Goal: Task Accomplishment & Management: Manage account settings

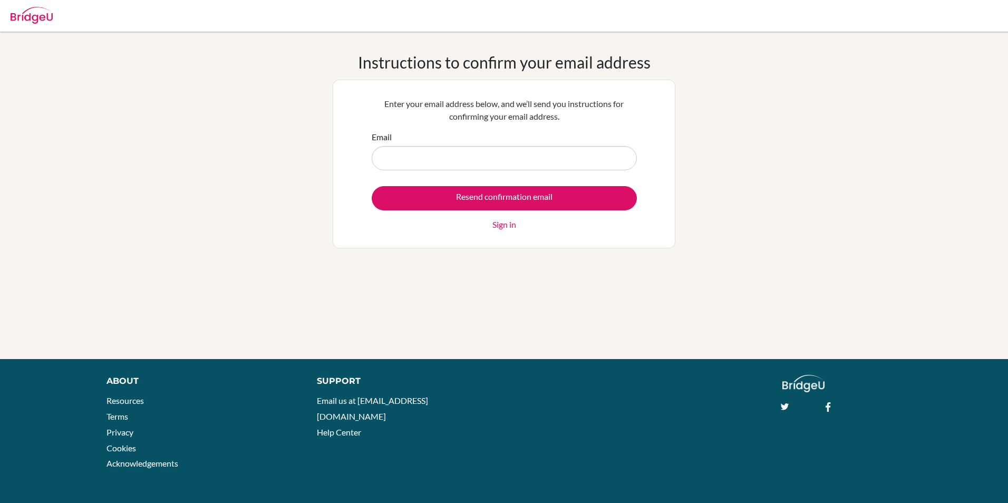
click at [520, 152] on input "Email" at bounding box center [504, 158] width 265 height 24
type input "[PERSON_NAME][EMAIL_ADDRESS][DOMAIN_NAME]"
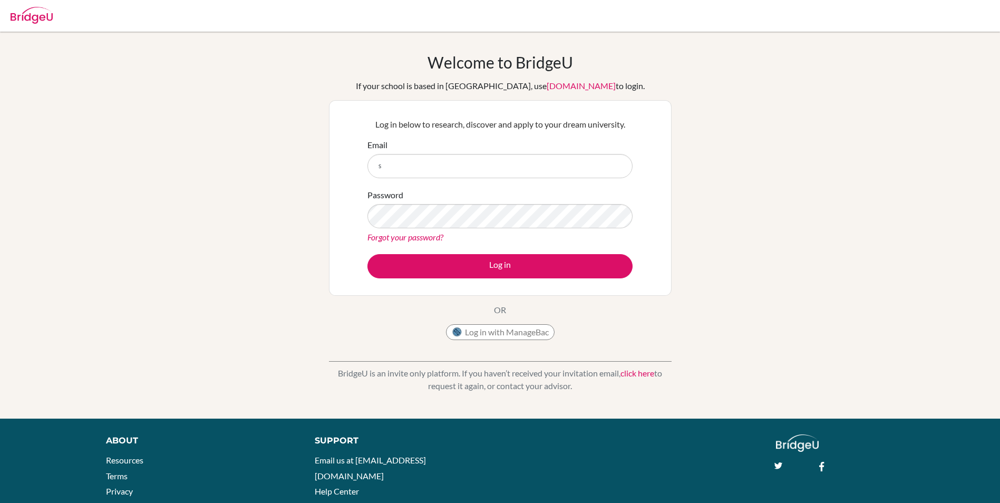
type input "[PERSON_NAME][EMAIL_ADDRESS][DOMAIN_NAME]"
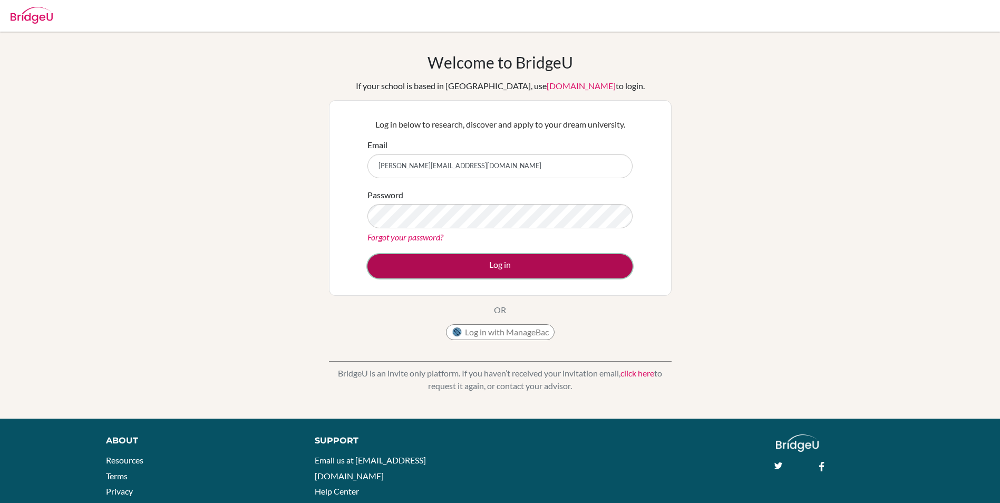
click at [603, 260] on button "Log in" at bounding box center [499, 266] width 265 height 24
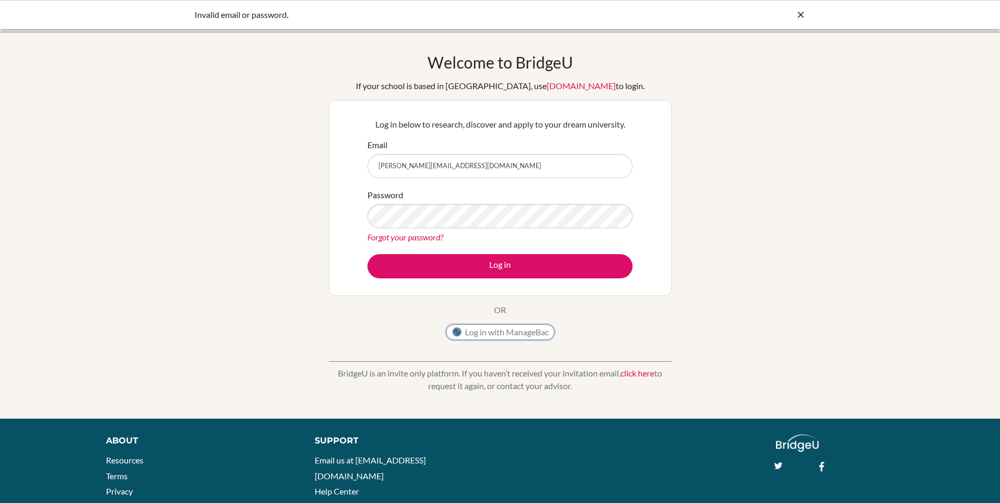
click at [487, 339] on button "Log in with ManageBac" at bounding box center [500, 332] width 109 height 16
type input "[PERSON_NAME][EMAIL_ADDRESS][DOMAIN_NAME]"
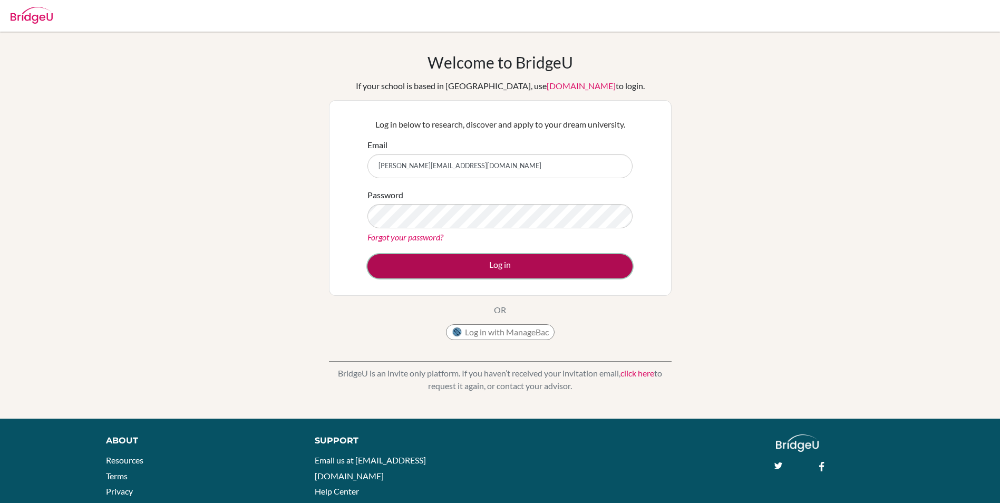
click at [482, 265] on button "Log in" at bounding box center [499, 266] width 265 height 24
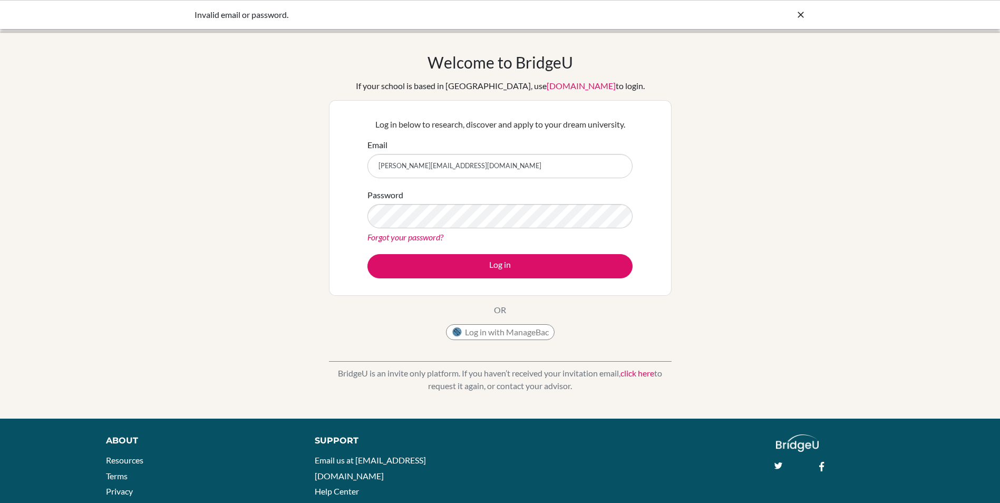
click at [630, 375] on link "click here" at bounding box center [637, 373] width 34 height 10
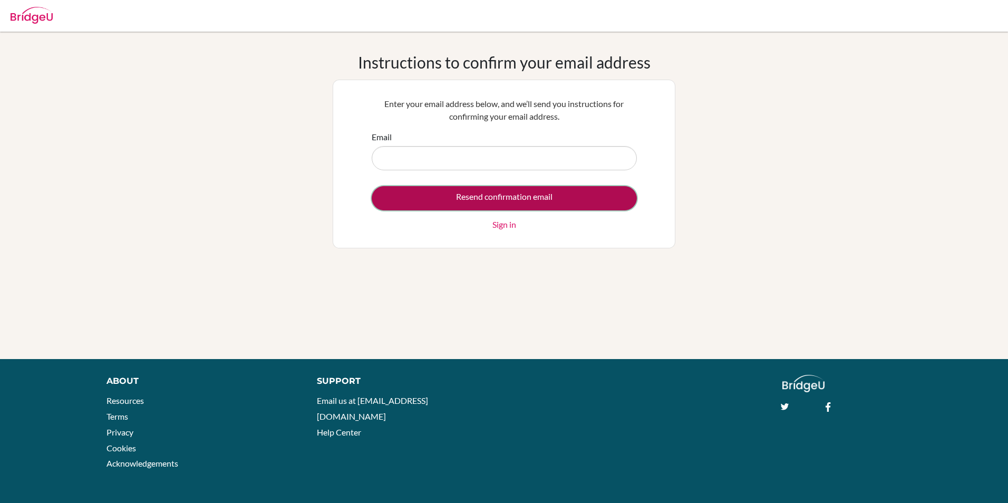
click at [516, 200] on input "Resend confirmation email" at bounding box center [504, 198] width 265 height 24
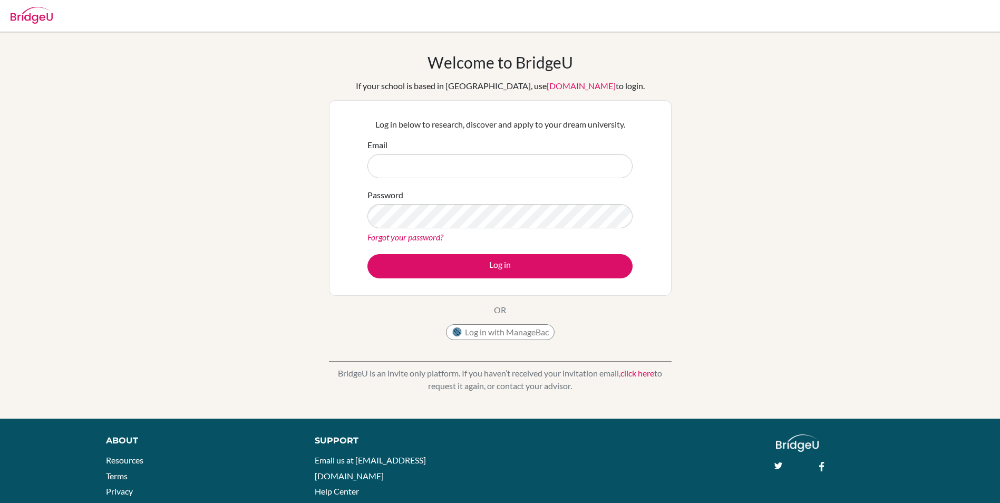
click at [538, 160] on input "Email" at bounding box center [499, 166] width 265 height 24
type input "[PERSON_NAME][EMAIL_ADDRESS][DOMAIN_NAME]"
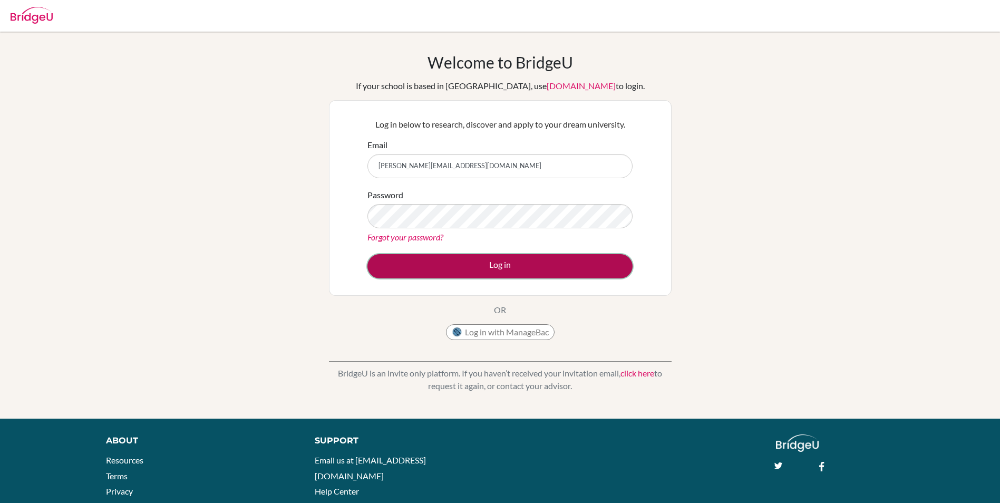
click at [474, 261] on button "Log in" at bounding box center [499, 266] width 265 height 24
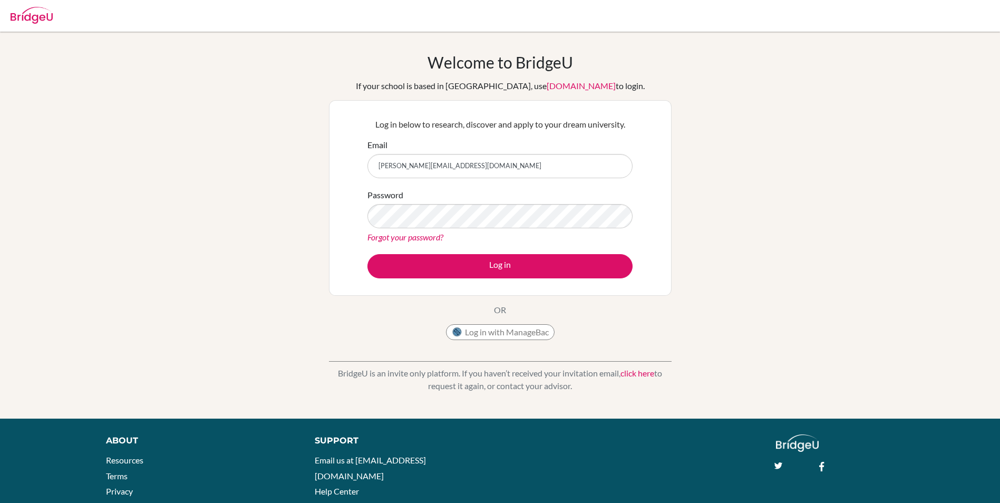
click at [31, 17] on img at bounding box center [32, 15] width 42 height 17
click at [807, 15] on div "Invalid email or password." at bounding box center [500, 14] width 1000 height 29
click at [799, 16] on icon at bounding box center [800, 14] width 11 height 11
click at [547, 88] on link "[DOMAIN_NAME]" at bounding box center [581, 86] width 69 height 10
click at [513, 158] on input "savasquez@happydaysfreedom.com" at bounding box center [499, 166] width 265 height 24
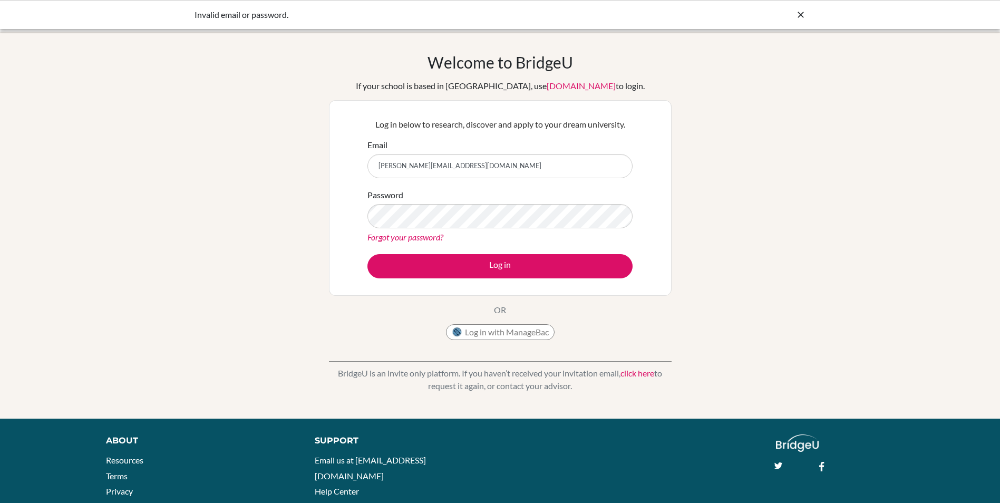
click at [644, 245] on div "Log in below to research, discover and apply to your dream university. Email sa…" at bounding box center [500, 198] width 343 height 196
click at [685, 415] on div "Welcome to BridgeU If your school is based in China, use app.bridge-u.com.cn to…" at bounding box center [500, 225] width 1000 height 387
click at [496, 165] on input "savasquez@happydaysfreedom.com" at bounding box center [499, 166] width 265 height 24
click at [367, 254] on button "Log in" at bounding box center [499, 266] width 265 height 24
drag, startPoint x: 508, startPoint y: 169, endPoint x: 326, endPoint y: 158, distance: 182.2
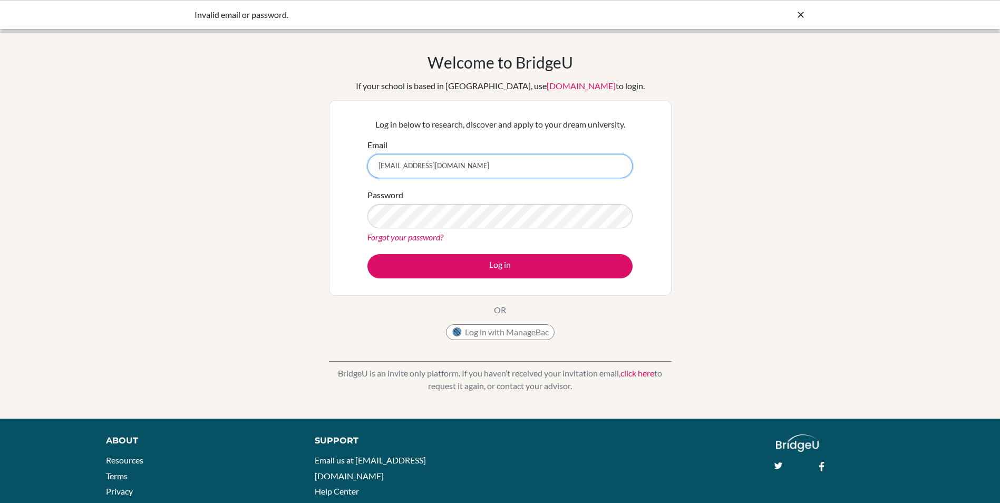
click at [326, 158] on div "Welcome to [GEOGRAPHIC_DATA] If your school is based in [GEOGRAPHIC_DATA], use …" at bounding box center [500, 225] width 1000 height 345
paste input "[EMAIL_ADDRESS][DOMAIN_NAME]"
type input "[EMAIL_ADDRESS][DOMAIN_NAME]"
click at [367, 254] on button "Log in" at bounding box center [499, 266] width 265 height 24
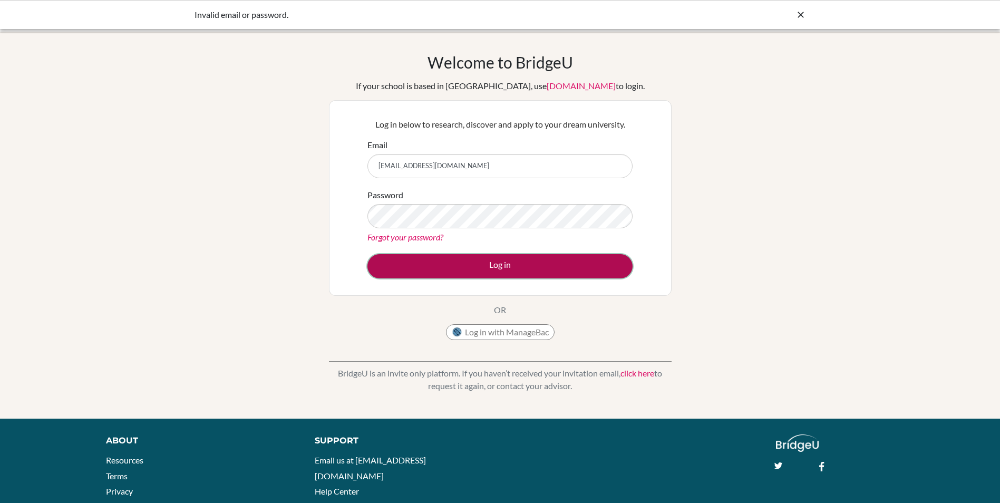
click at [464, 267] on button "Log in" at bounding box center [499, 266] width 265 height 24
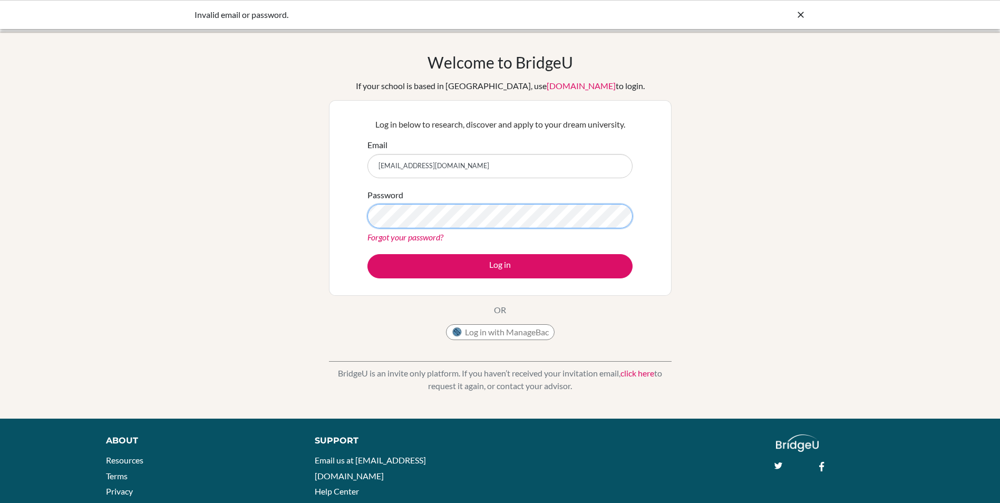
click at [336, 213] on div "Log in below to research, discover and apply to your dream university. Email [E…" at bounding box center [500, 198] width 343 height 196
drag, startPoint x: 557, startPoint y: 159, endPoint x: 269, endPoint y: 150, distance: 287.9
click at [269, 150] on div "Welcome to [GEOGRAPHIC_DATA] If your school is based in [GEOGRAPHIC_DATA], use …" at bounding box center [500, 225] width 1000 height 345
